Goal: Task Accomplishment & Management: Complete application form

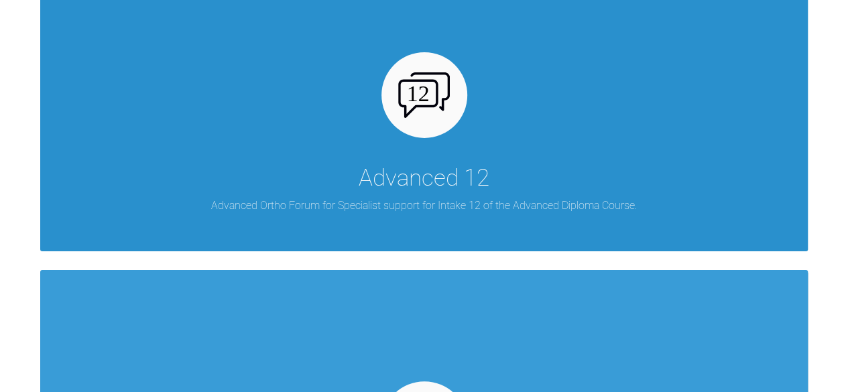
click at [487, 168] on div "Advanced 12" at bounding box center [424, 178] width 131 height 38
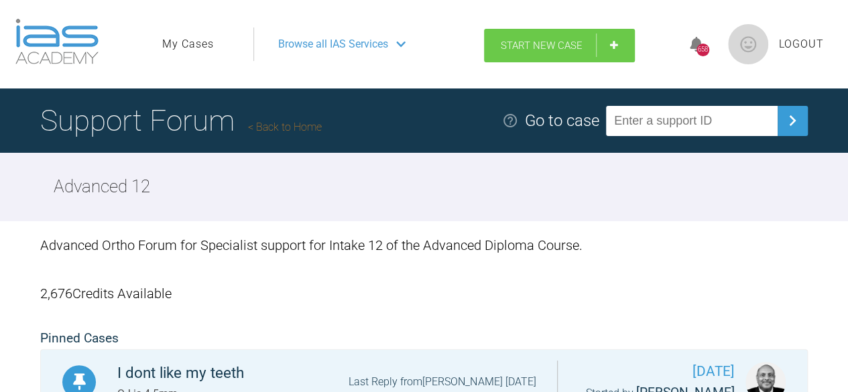
click at [559, 45] on span "Start New Case" at bounding box center [542, 46] width 82 height 12
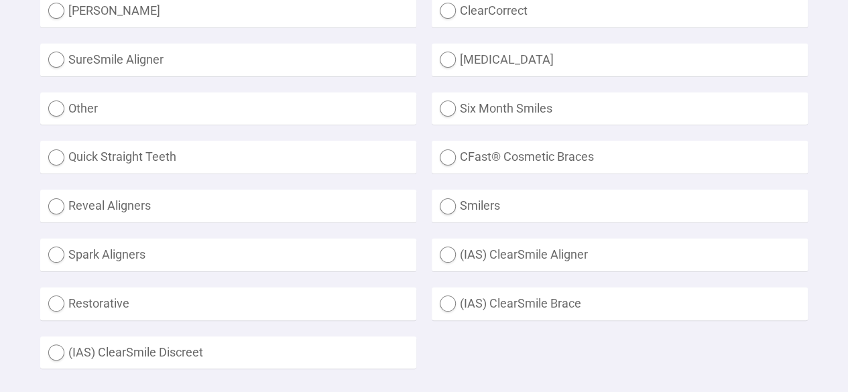
scroll to position [469, 0]
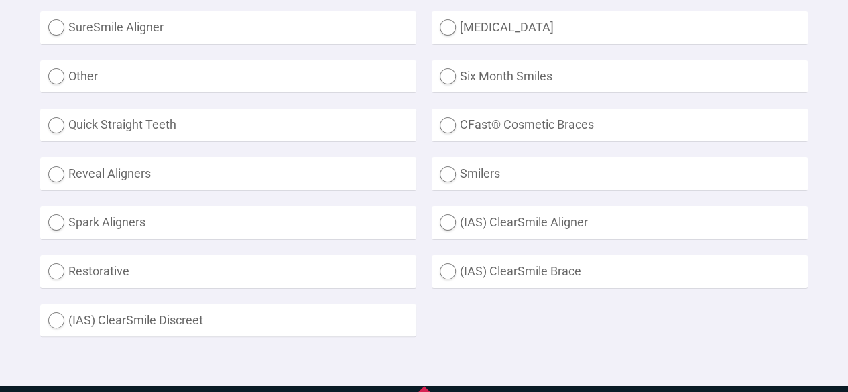
click at [153, 74] on label "Other" at bounding box center [228, 76] width 376 height 33
radio input "true"
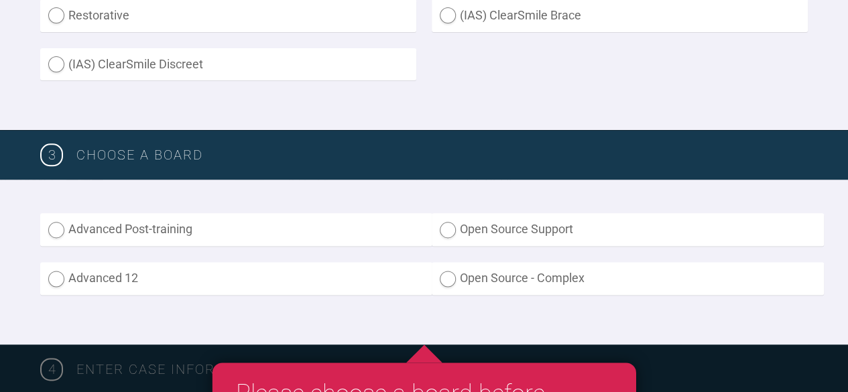
scroll to position [737, 0]
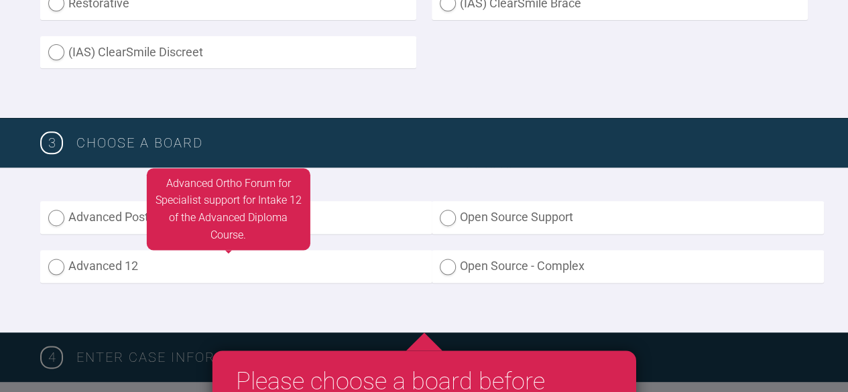
click at [148, 267] on label "Advanced 12" at bounding box center [236, 266] width 392 height 33
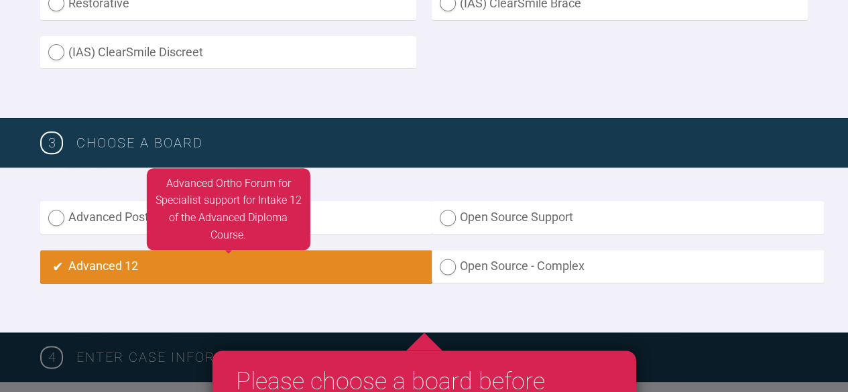
radio input "true"
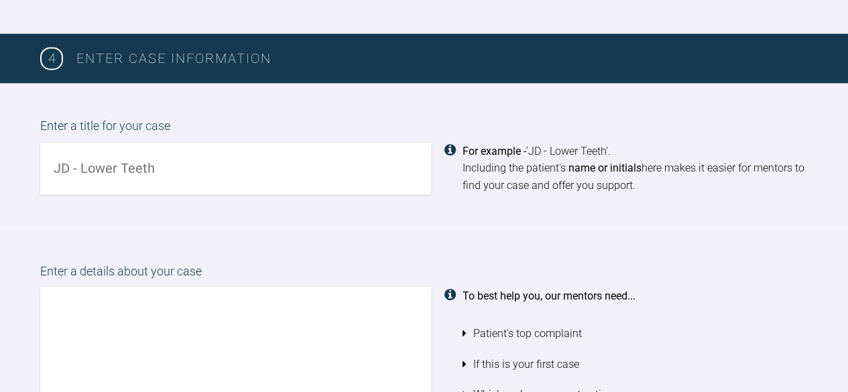
scroll to position [1056, 0]
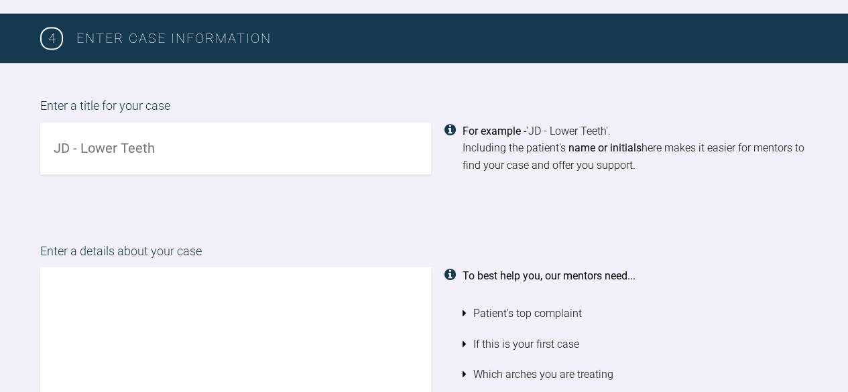
drag, startPoint x: 164, startPoint y: 151, endPoint x: 252, endPoint y: 221, distance: 112.6
click at [184, 202] on div "Enter a title for your case For example - 'JD - Lower Teeth'. Including the pat…" at bounding box center [424, 135] width 848 height 145
type input "MD I don't like my teeth"
click at [69, 284] on textarea at bounding box center [235, 343] width 391 height 153
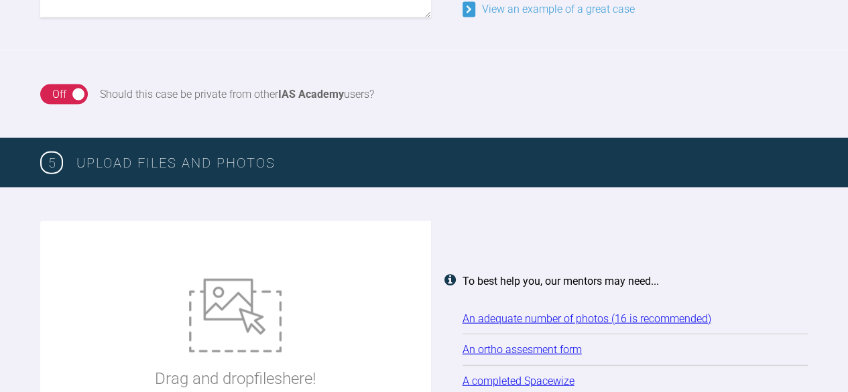
scroll to position [1525, 0]
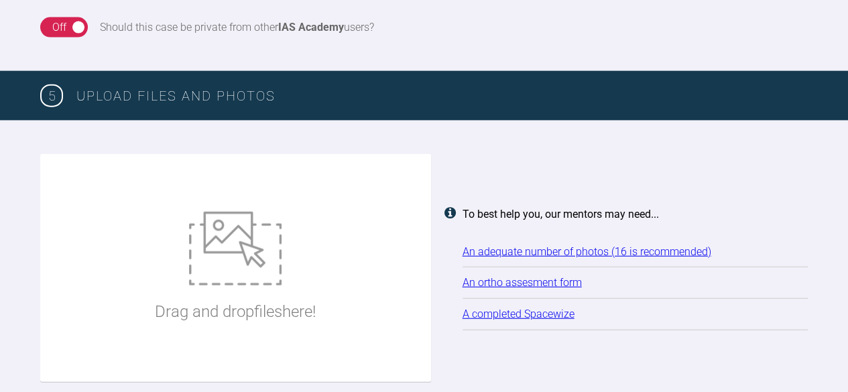
type textarea "Pt presents with Class II skeletal pattern and narrow arch. The UR3 has erupted…"
click at [119, 219] on div "Drag and drop files here!" at bounding box center [235, 268] width 391 height 228
type input "C:\fakepath\mad.jpg"
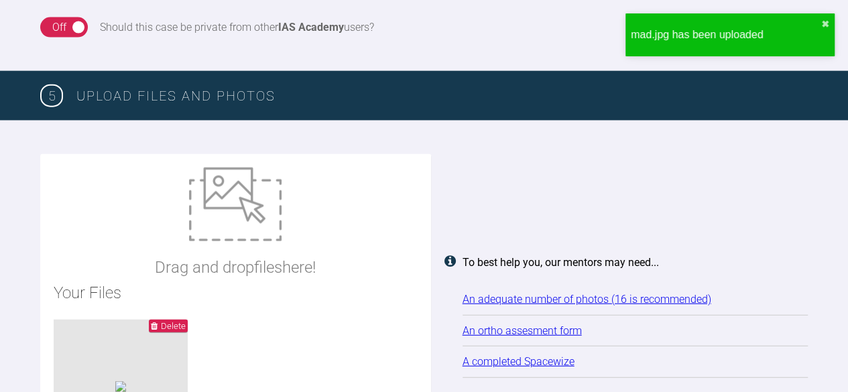
click at [139, 219] on div "Drag and drop files here! Your Files Delete mad.jpg - 348KB" at bounding box center [235, 316] width 391 height 324
type input "C:\fakepath\[PERSON_NAME] adp.doc"
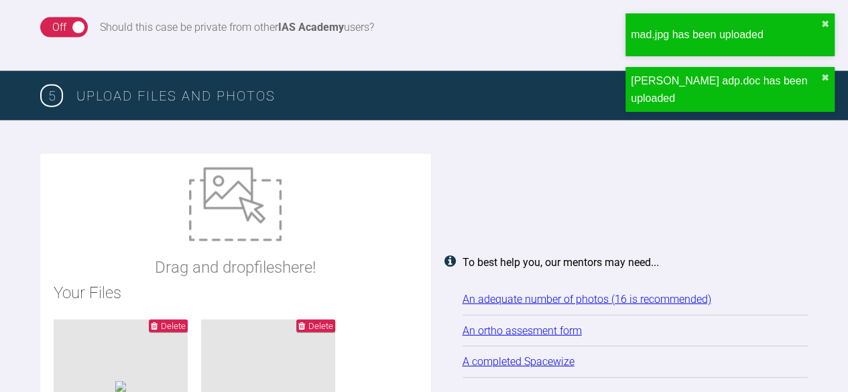
click at [127, 207] on div "Drag and drop files here! Your Files Delete mad.jpg - 348KB Delete [PERSON_NAME…" at bounding box center [235, 316] width 391 height 324
type input "C:\fakepath\mb ant apart.jpg"
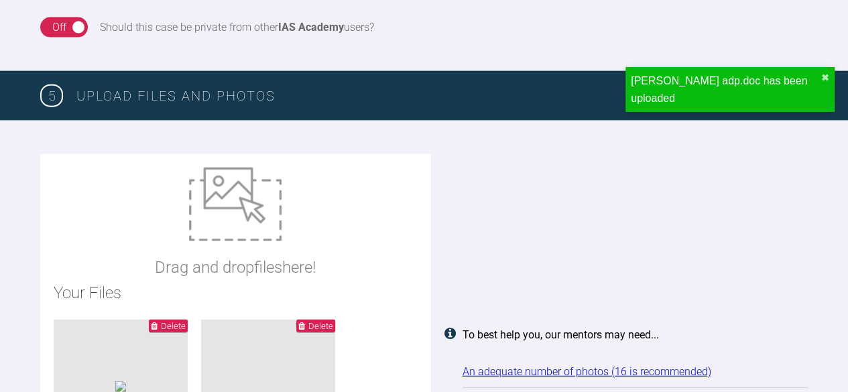
click at [143, 204] on div "Drag and drop files here! Your Files Delete mad.jpg - 348KB Delete [PERSON_NAME…" at bounding box center [235, 388] width 391 height 468
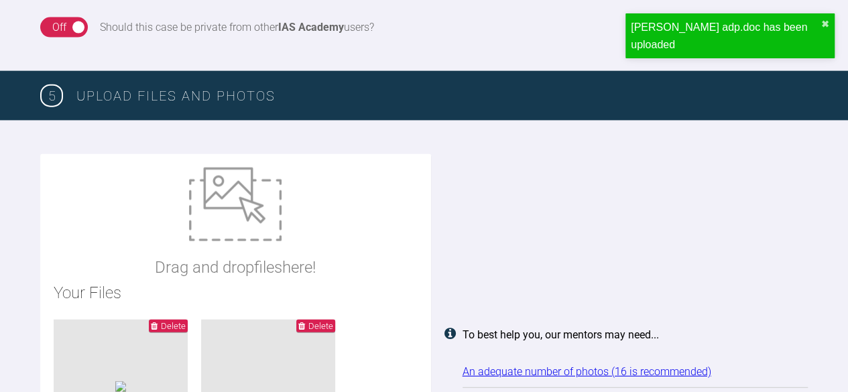
type input "C:\fakepath\mb ant.jpg"
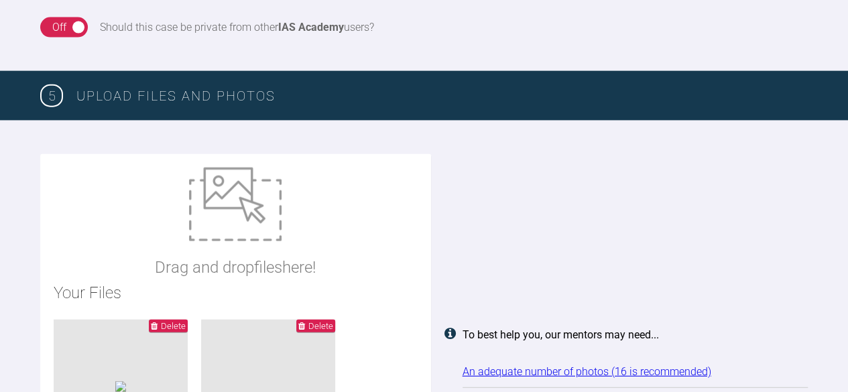
click at [129, 204] on div "Drag and drop files here! Your Files Delete mad.jpg - 348KB Delete [PERSON_NAME…" at bounding box center [235, 388] width 391 height 468
type input "C:\fakepath\mb face.jpg"
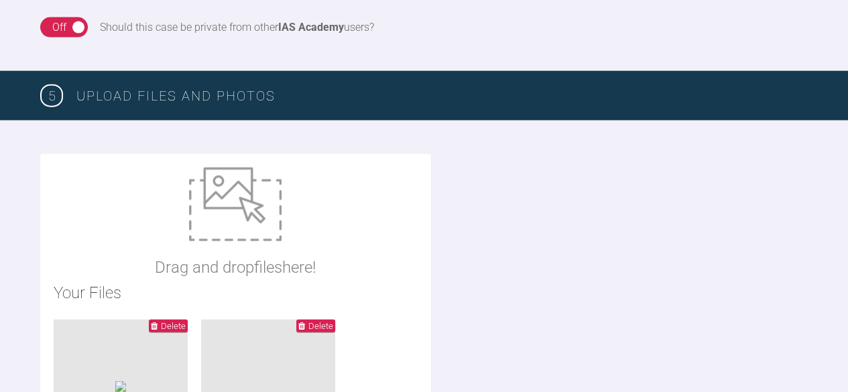
click at [158, 237] on div "Drag and drop files here!" at bounding box center [235, 224] width 161 height 113
type input "C:\fakepath\mb lateral.jpg"
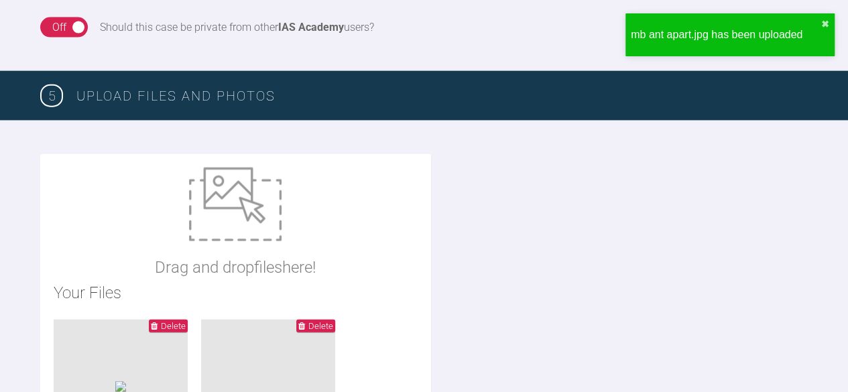
type input "C:\fakepath\mb left apart.jpg"
type input "C:\fakepath\mb left.jpg"
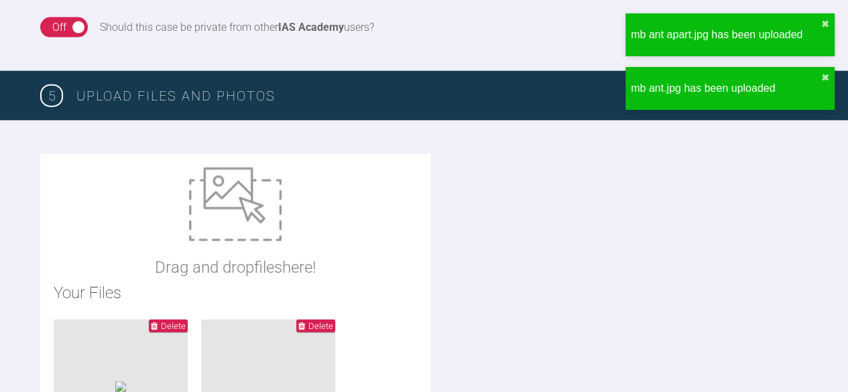
type input "C:\fakepath\mb lower.jpg"
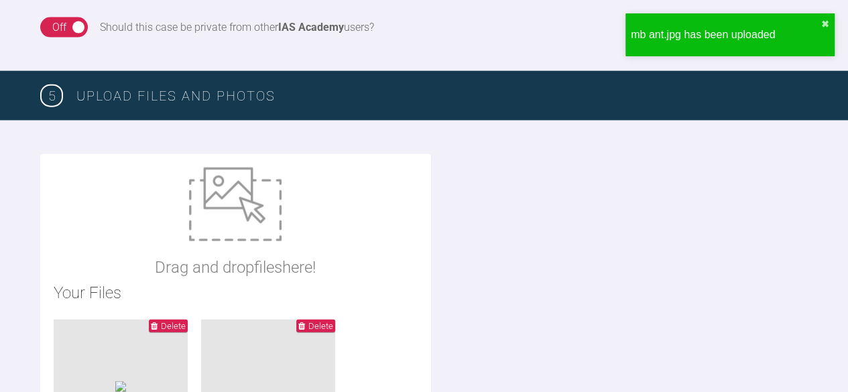
type input "C:\fakepath\mb profile 2.jpg"
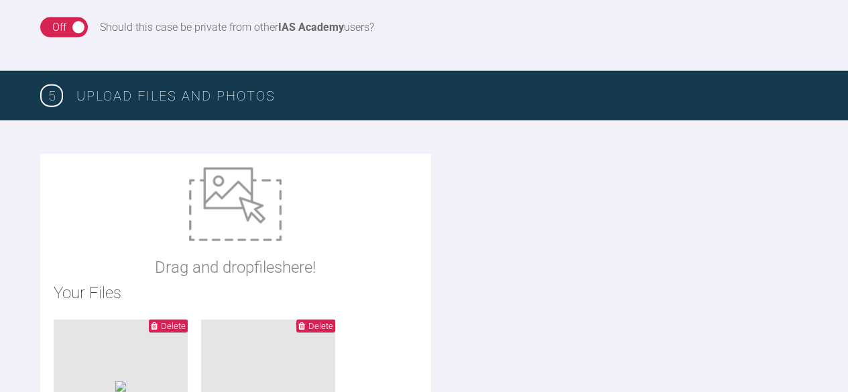
type input "C:\fakepath\mb profile.jpg"
type input "C:\fakepath\mb rht apart.jpg"
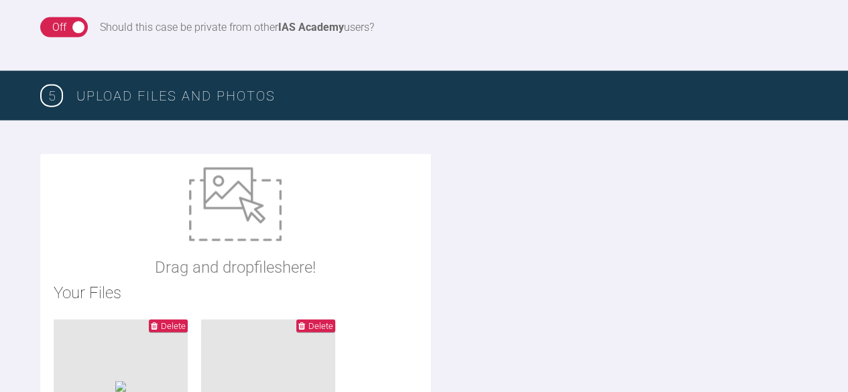
type input "C:\fakepath\mb rht.jpg"
type input "C:\fakepath\mb smile.jpg"
type input "C:\fakepath\mb upper.jpg"
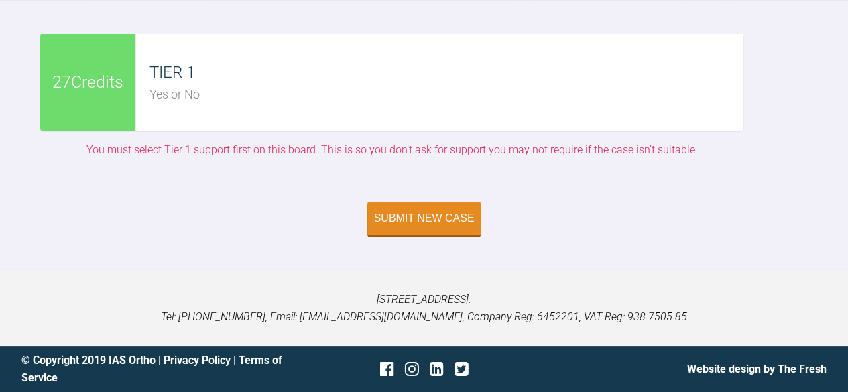
scroll to position [3469, 0]
click at [162, 105] on div "Yes or No" at bounding box center [446, 94] width 594 height 19
click at [178, 85] on div "TIER 1" at bounding box center [446, 72] width 594 height 25
click at [285, 105] on div "Yes or No" at bounding box center [446, 94] width 594 height 19
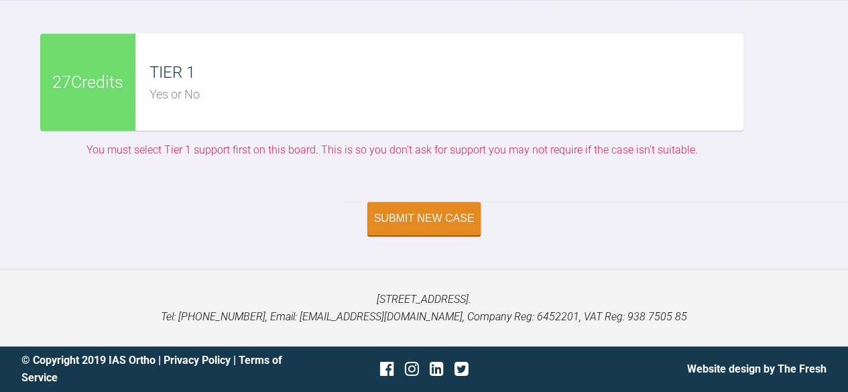
drag, startPoint x: 218, startPoint y: 181, endPoint x: 207, endPoint y: 182, distance: 10.7
click at [209, 105] on div "Yes or No" at bounding box center [446, 94] width 594 height 19
click at [119, 90] on span "27 Credits" at bounding box center [87, 82] width 71 height 17
click at [192, 85] on div "TIER 1" at bounding box center [446, 72] width 594 height 25
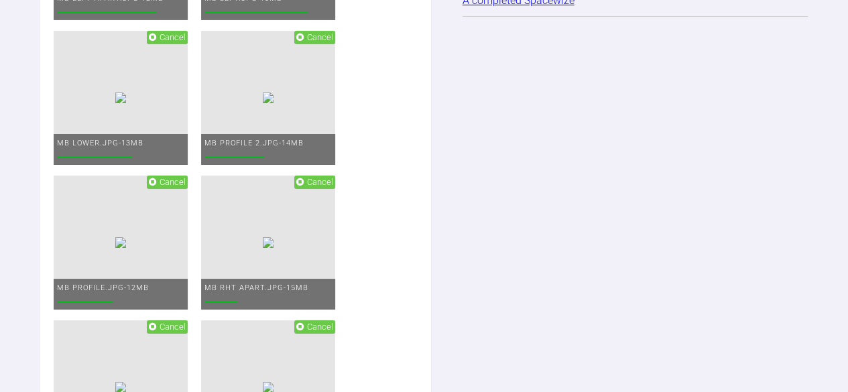
scroll to position [2396, 0]
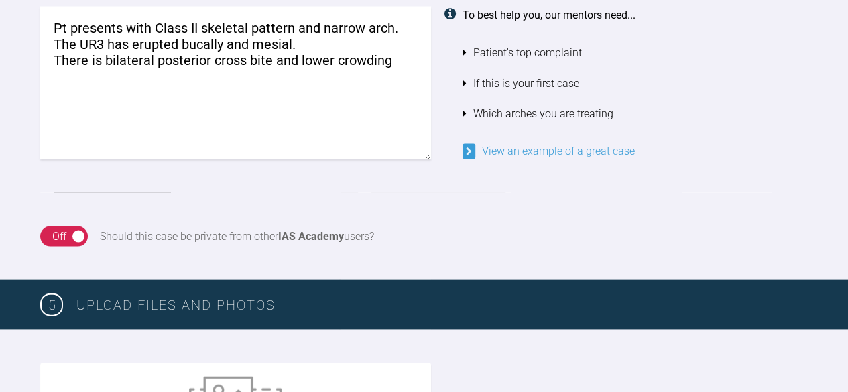
scroll to position [1190, 0]
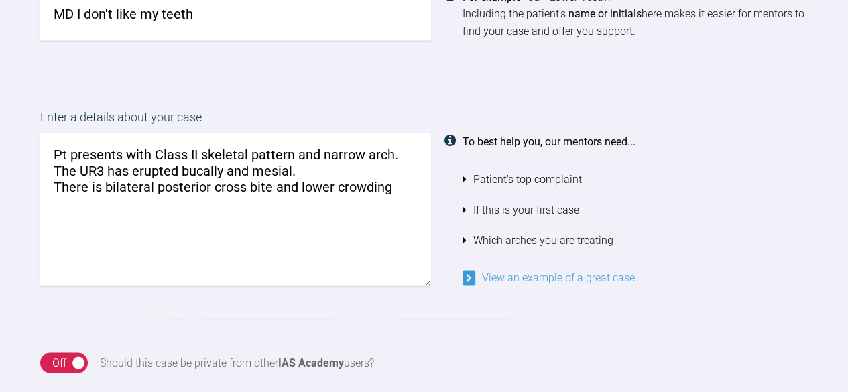
click at [394, 190] on textarea "Pt presents with Class II skeletal pattern and narrow arch. The UR3 has erupted…" at bounding box center [235, 209] width 391 height 153
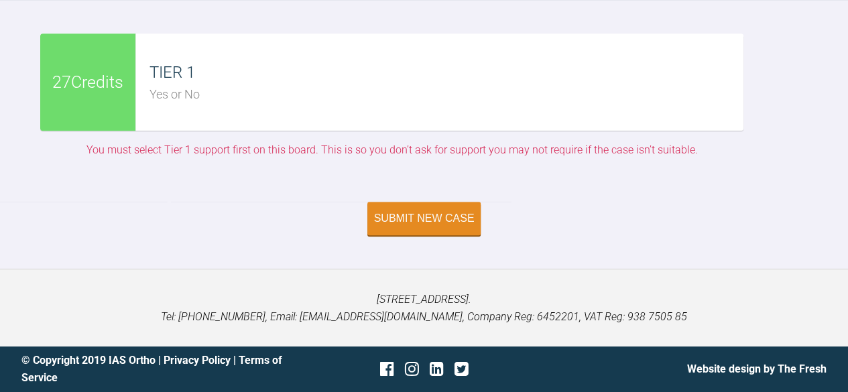
scroll to position [3469, 0]
click at [405, 226] on div "Submit New Case" at bounding box center [424, 220] width 101 height 12
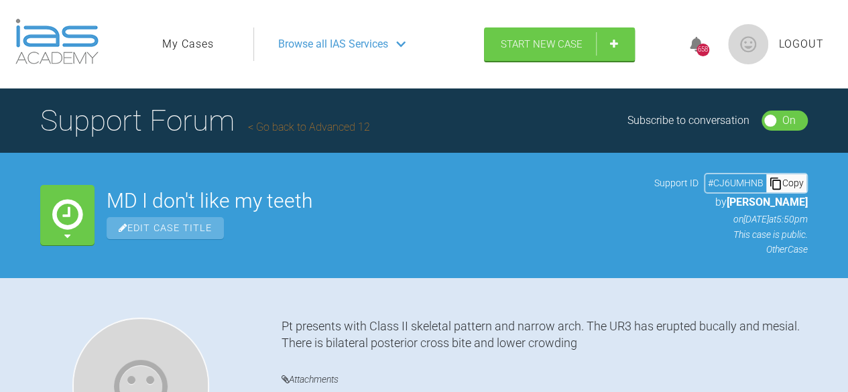
click at [70, 235] on icon at bounding box center [67, 236] width 6 height 11
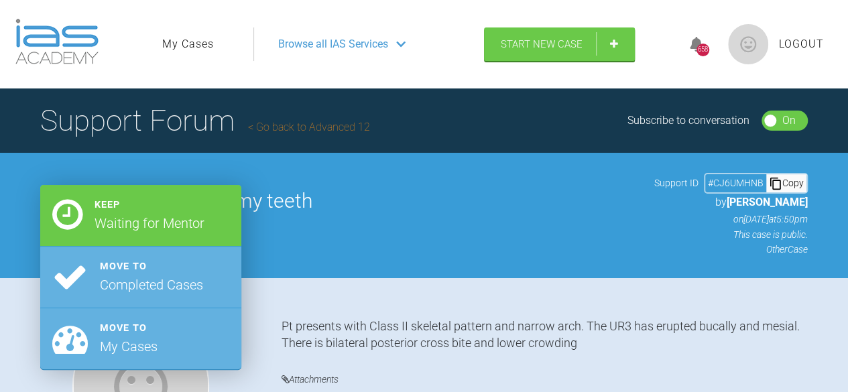
click at [70, 235] on div "Keep Waiting for Mentor" at bounding box center [140, 216] width 201 height 62
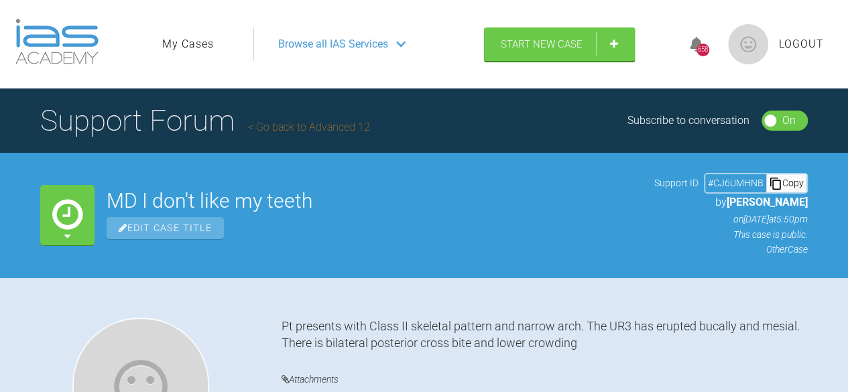
click at [693, 47] on icon at bounding box center [696, 44] width 13 height 15
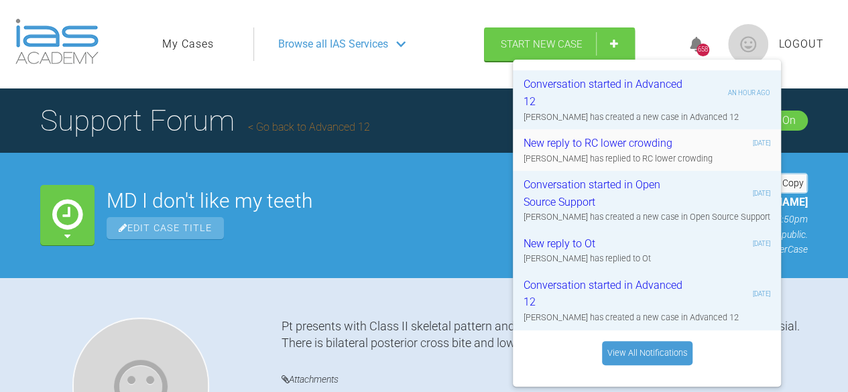
click at [595, 148] on div "New reply to RC lower crowding" at bounding box center [603, 143] width 160 height 17
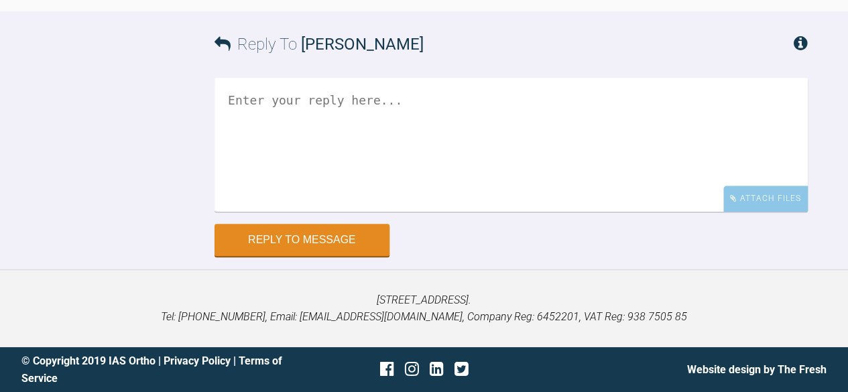
scroll to position [5361, 0]
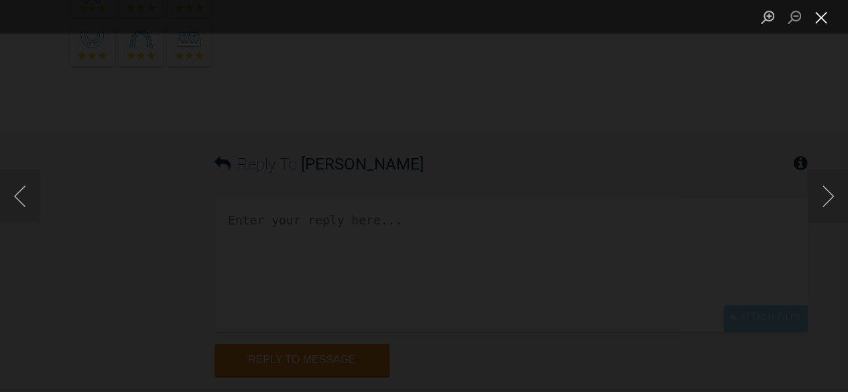
click at [819, 17] on button "Close lightbox" at bounding box center [821, 16] width 27 height 23
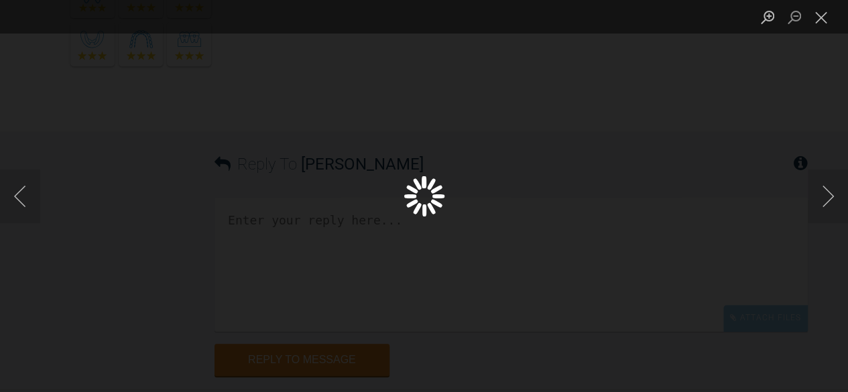
click at [363, 109] on div "Lightbox" at bounding box center [424, 196] width 848 height 392
click at [826, 194] on button "Next image" at bounding box center [828, 197] width 40 height 54
click at [23, 196] on button "Previous image" at bounding box center [20, 197] width 40 height 54
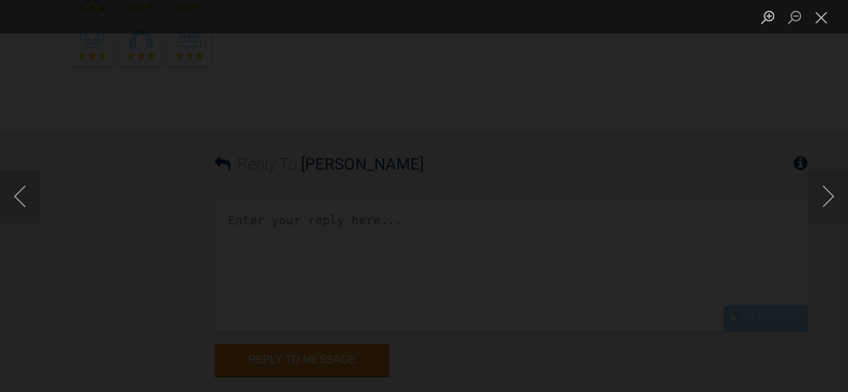
click at [814, 15] on button "Close lightbox" at bounding box center [821, 16] width 27 height 23
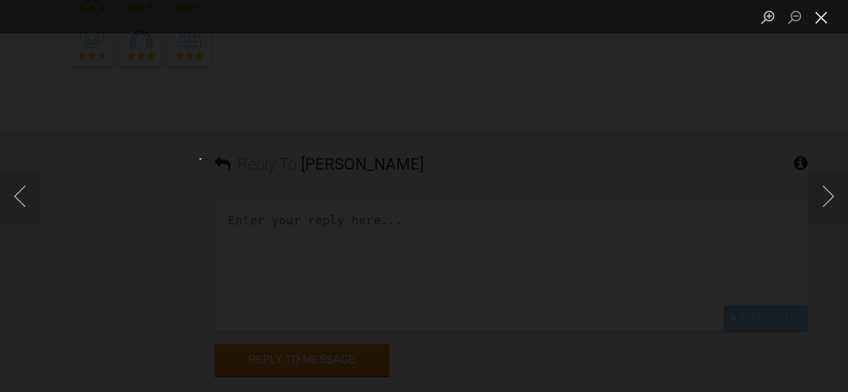
click at [824, 17] on button "Close lightbox" at bounding box center [821, 16] width 27 height 23
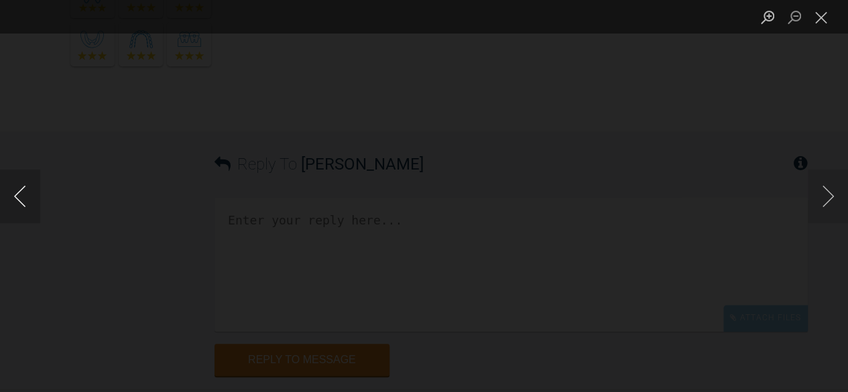
click at [19, 194] on button "Previous image" at bounding box center [20, 197] width 40 height 54
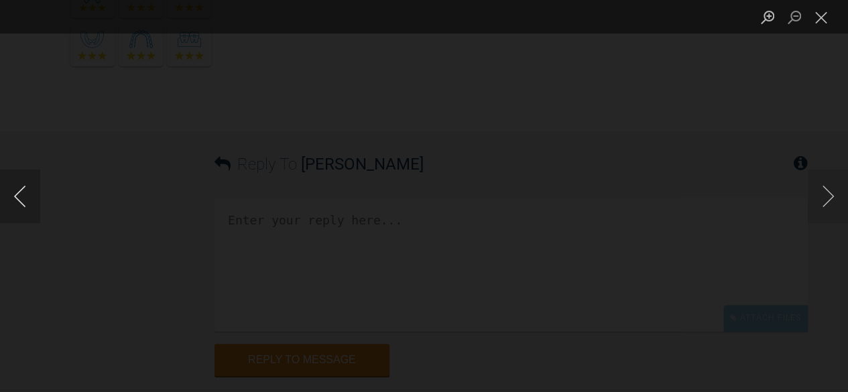
click at [19, 194] on button "Previous image" at bounding box center [20, 197] width 40 height 54
click at [822, 19] on button "Close lightbox" at bounding box center [821, 16] width 27 height 23
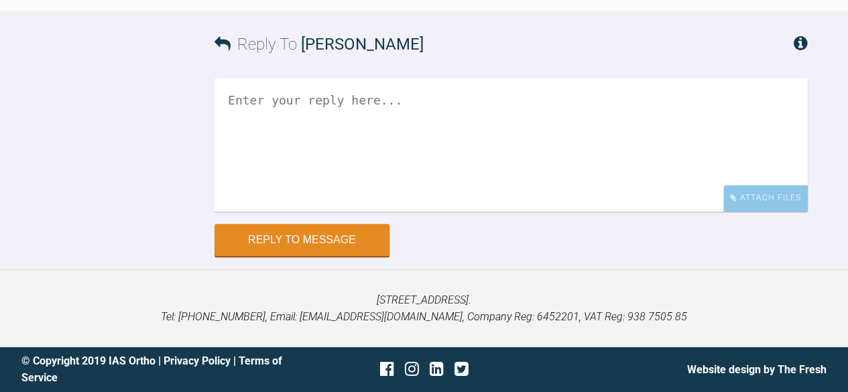
scroll to position [5629, 0]
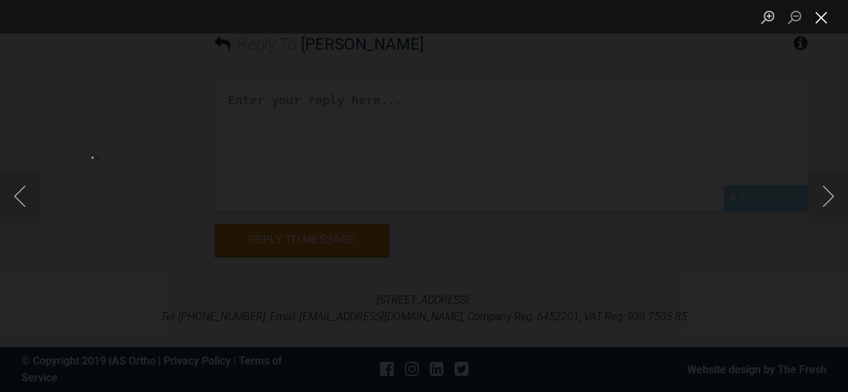
click at [824, 19] on button "Close lightbox" at bounding box center [821, 16] width 27 height 23
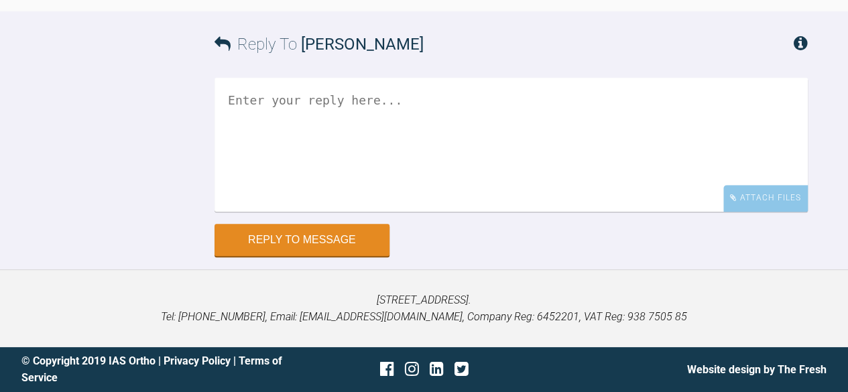
scroll to position [7053, 0]
